Goal: Find contact information: Find contact information

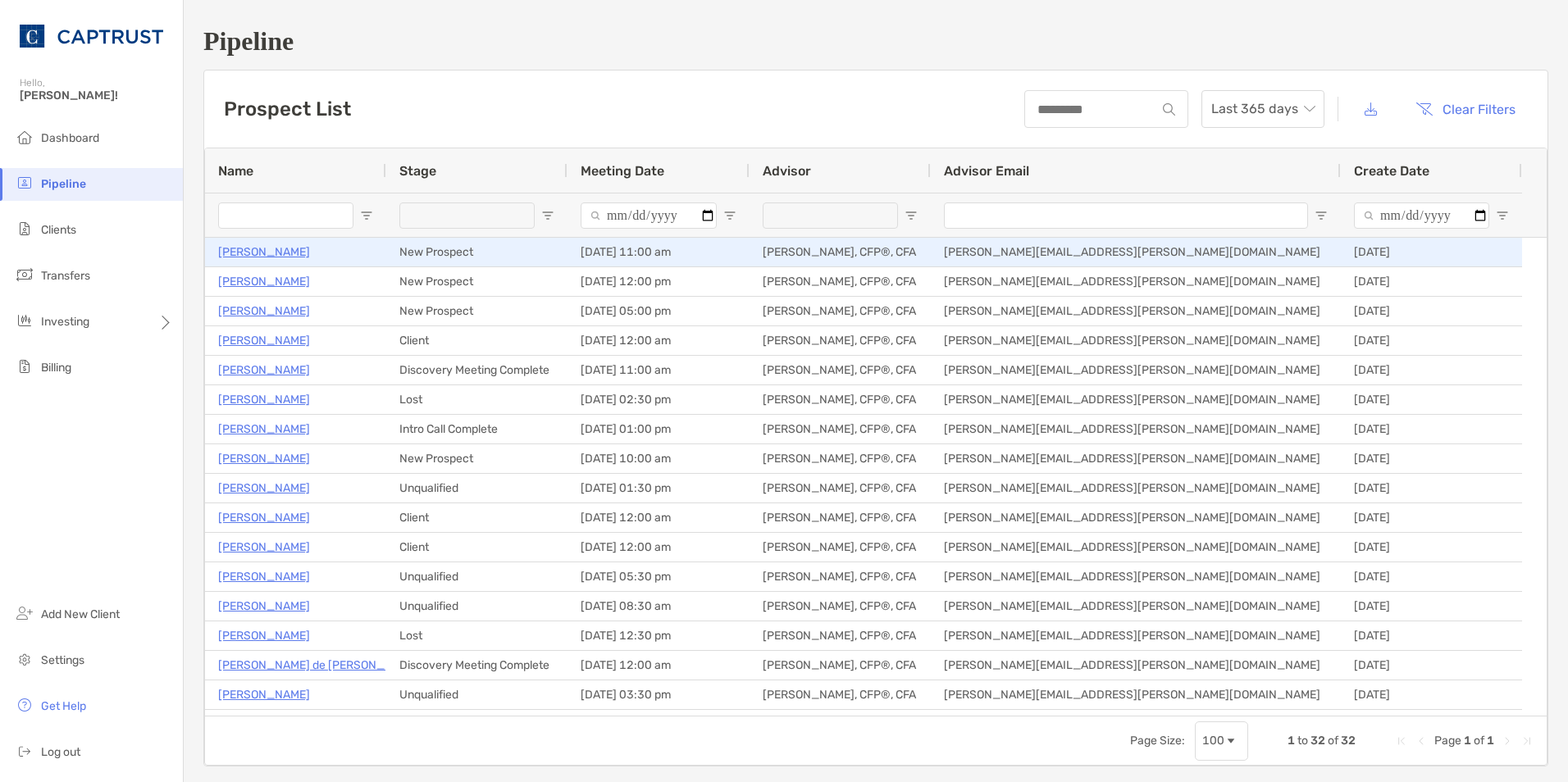
click at [276, 250] on p "[PERSON_NAME]" at bounding box center [264, 252] width 92 height 20
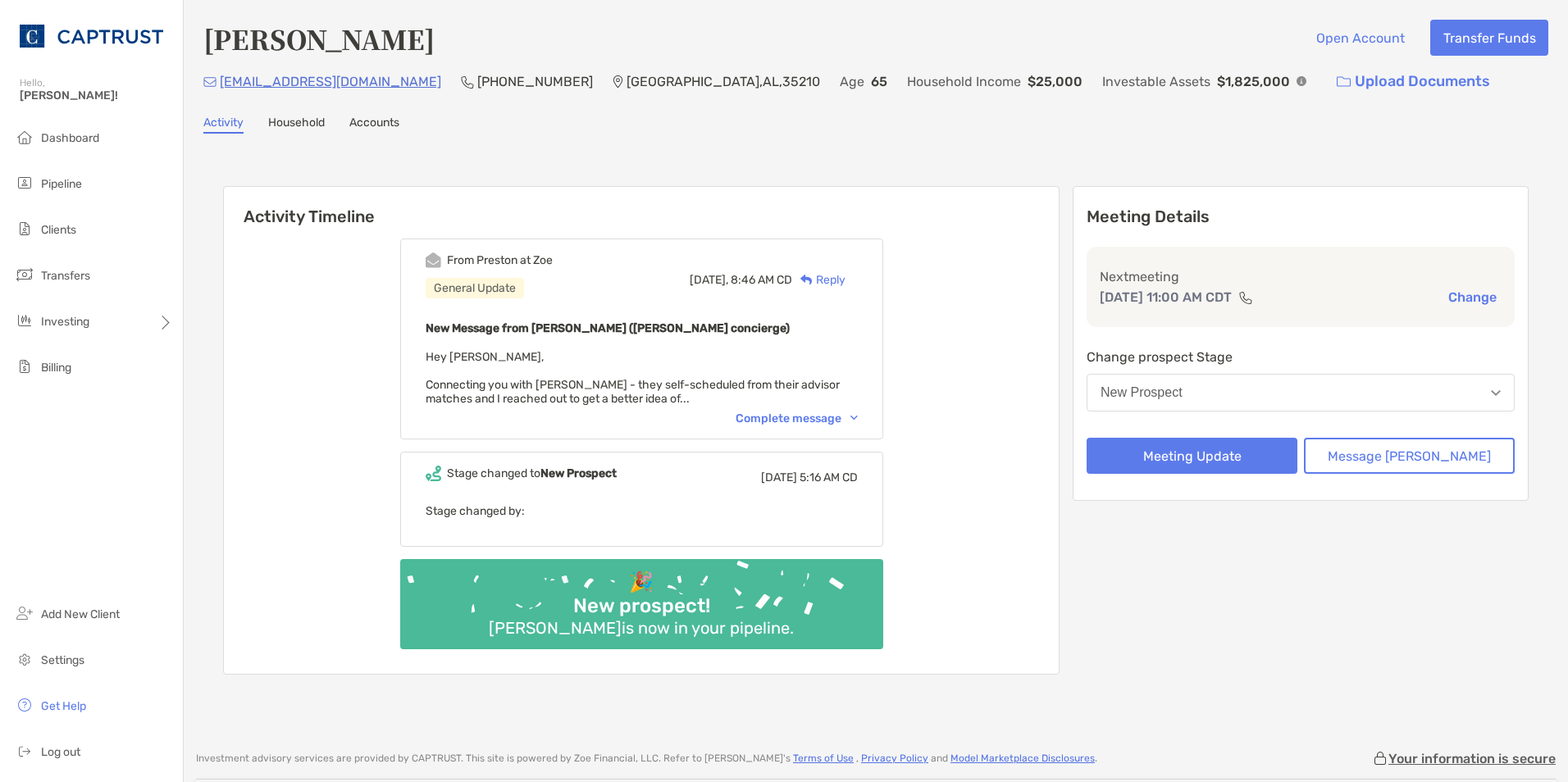
click at [784, 422] on div "Complete message" at bounding box center [797, 419] width 122 height 14
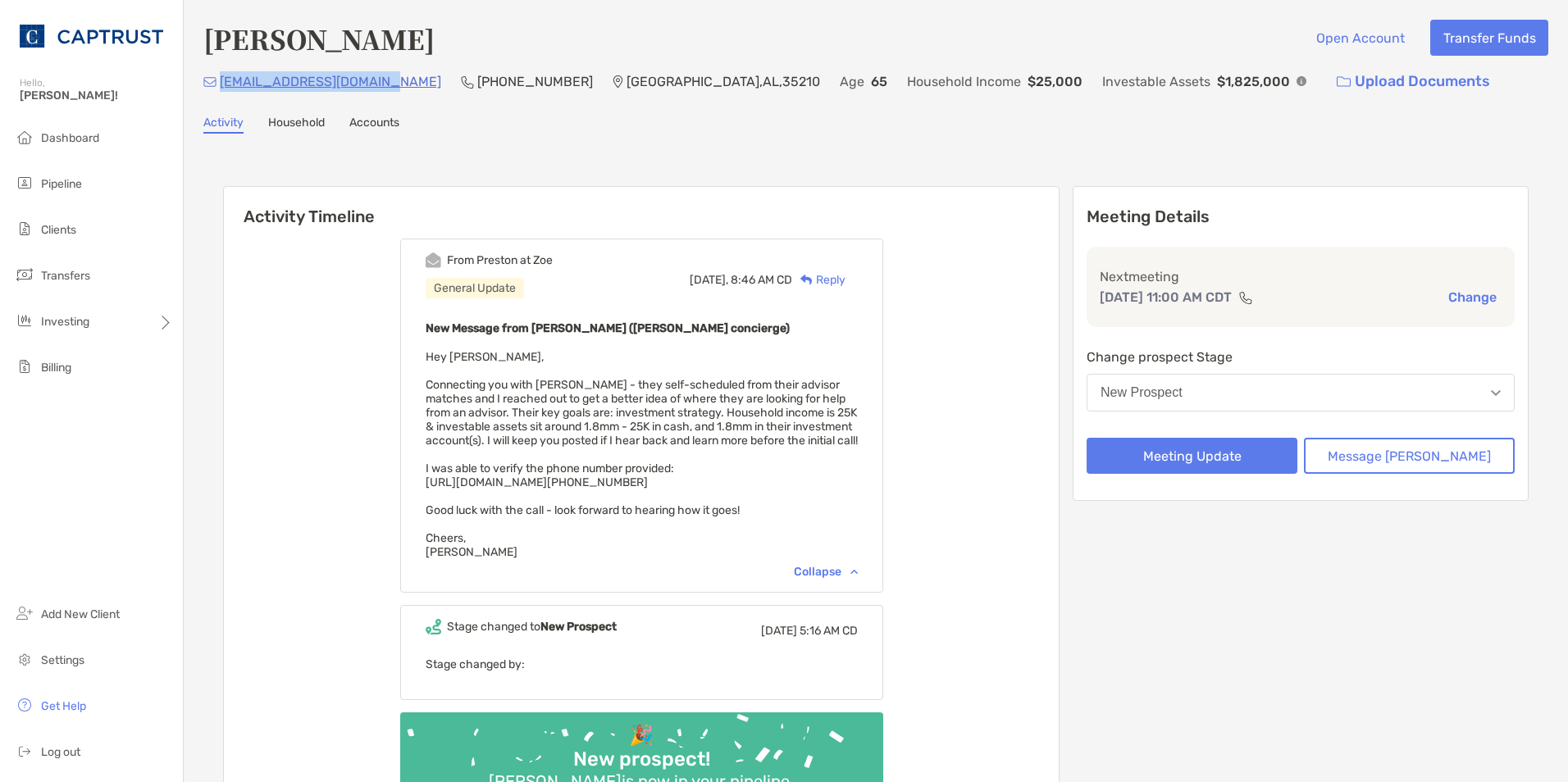
drag, startPoint x: 394, startPoint y: 87, endPoint x: 219, endPoint y: 82, distance: 175.1
click at [219, 82] on div "[EMAIL_ADDRESS][DOMAIN_NAME] (205) 454-[GEOGRAPHIC_DATA] Age [DEMOGRAPHIC_DATA]…" at bounding box center [876, 82] width 1345 height 35
copy p "[EMAIL_ADDRESS][DOMAIN_NAME]"
